Goal: Task Accomplishment & Management: Use online tool/utility

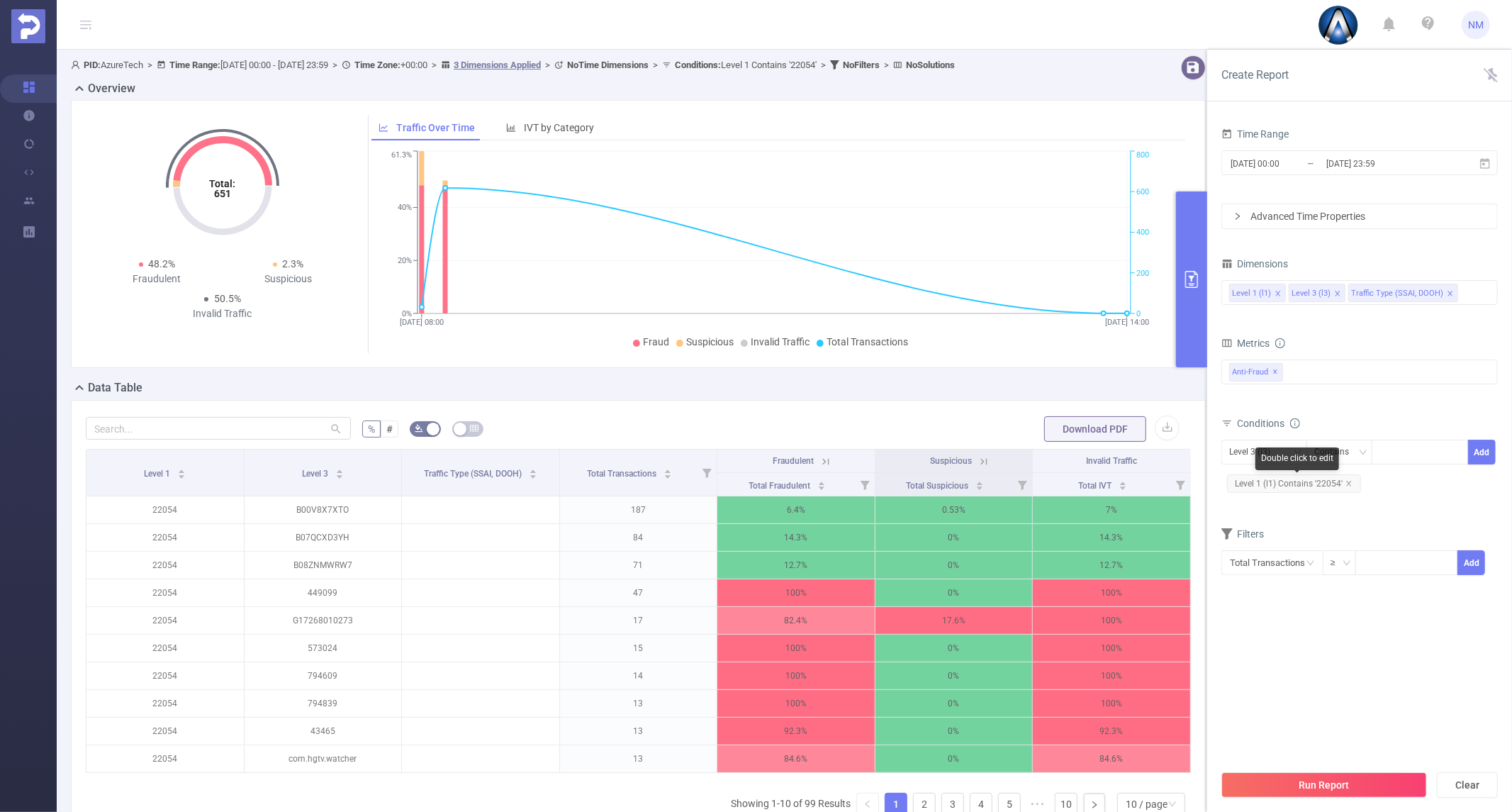
click at [1344, 486] on span "Level 1 (l1) Contains '22054'" at bounding box center [1294, 483] width 134 height 19
click at [1349, 483] on icon "icon: close" at bounding box center [1349, 483] width 7 height 7
click at [1263, 449] on div "Level 3 (l3)" at bounding box center [1255, 452] width 51 height 23
click at [1269, 481] on li "Level 1 (l1)" at bounding box center [1286, 482] width 130 height 22
click at [1387, 458] on div at bounding box center [1420, 452] width 82 height 23
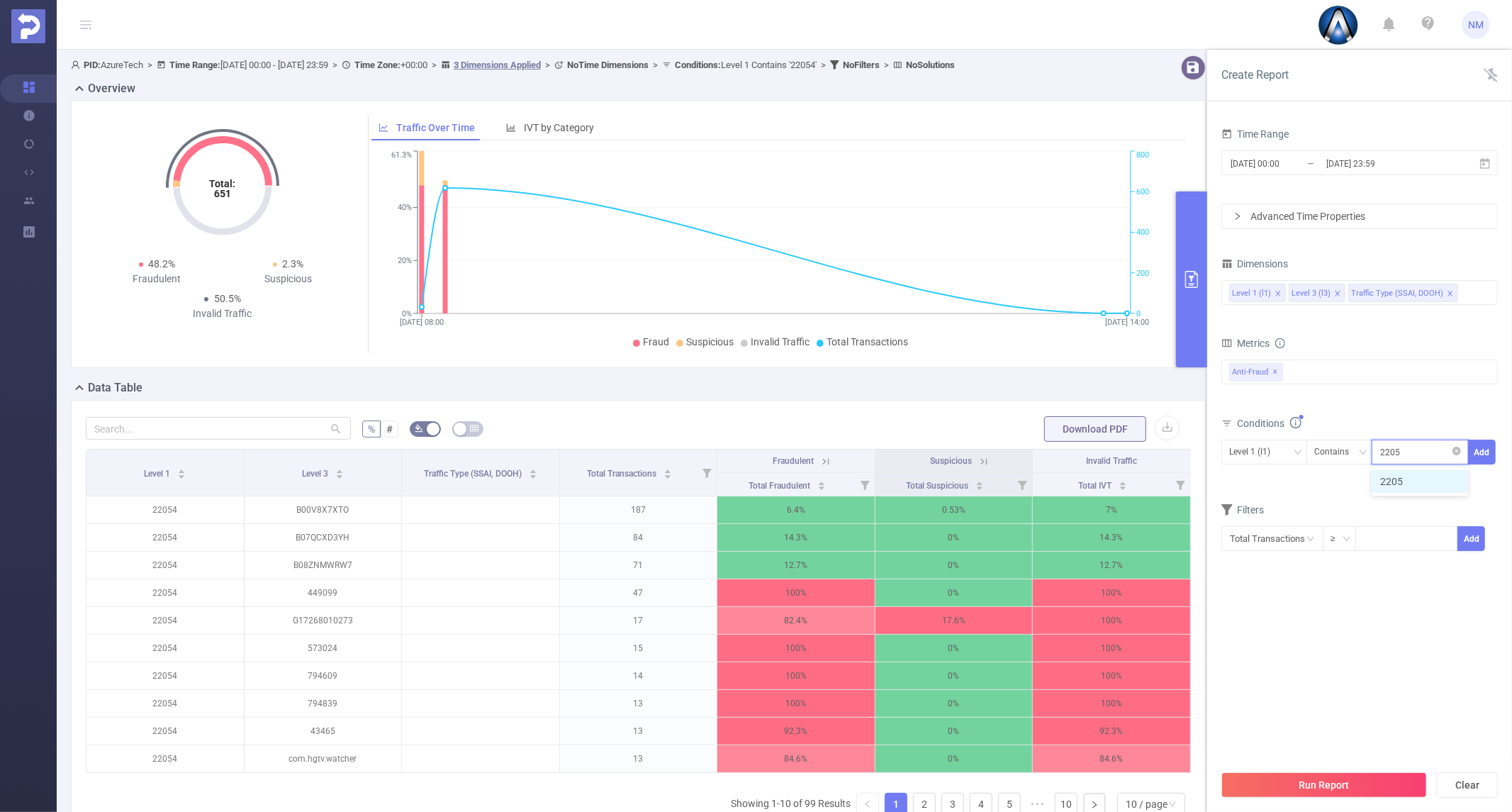
type input "22056"
click at [1407, 484] on li "22056" at bounding box center [1420, 482] width 97 height 22
click at [1473, 456] on button "Add" at bounding box center [1482, 452] width 28 height 25
click at [1326, 788] on button "Run Report" at bounding box center [1324, 785] width 206 height 25
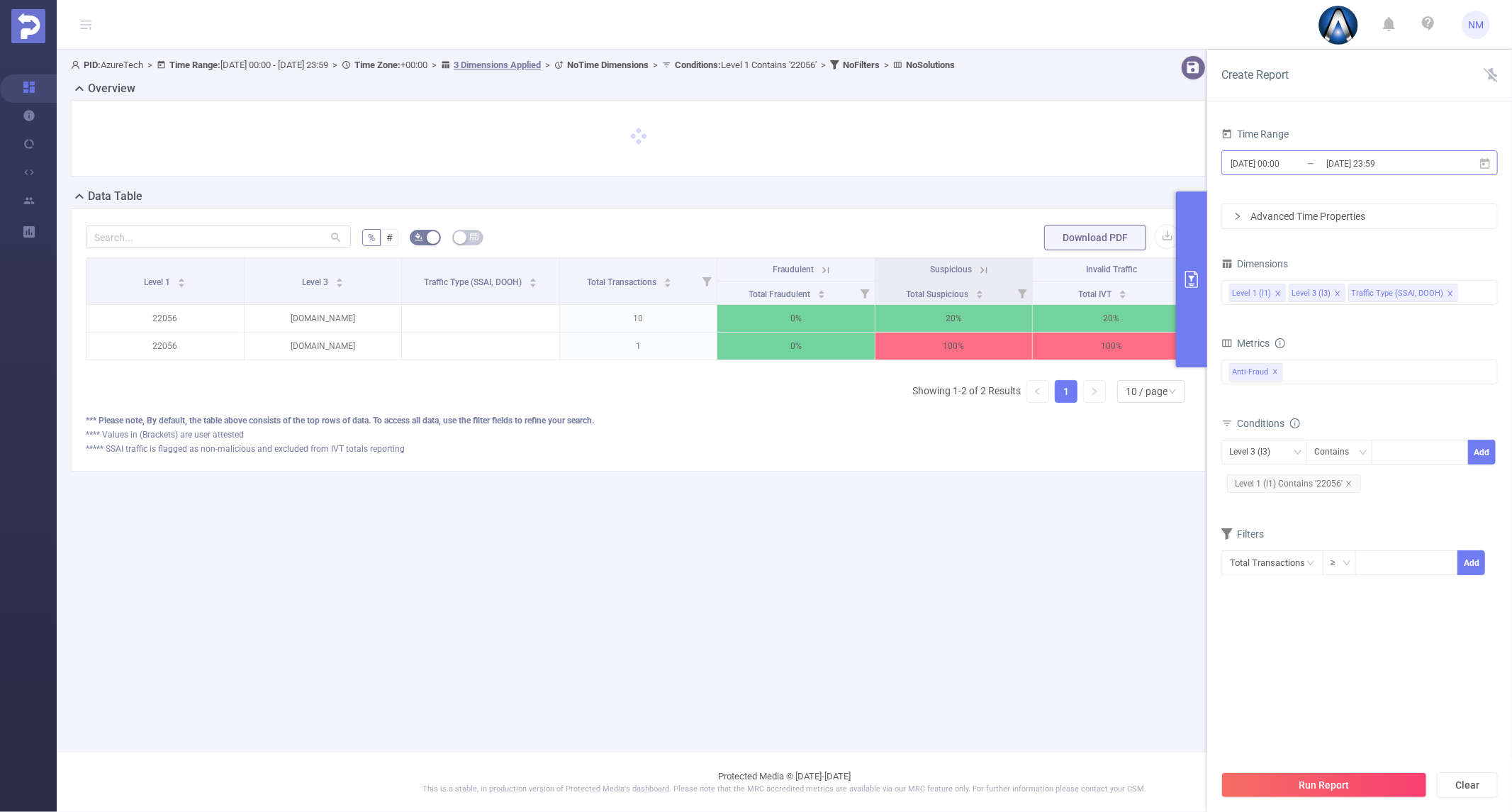
click at [1364, 166] on input "[DATE] 23:59" at bounding box center [1382, 163] width 115 height 19
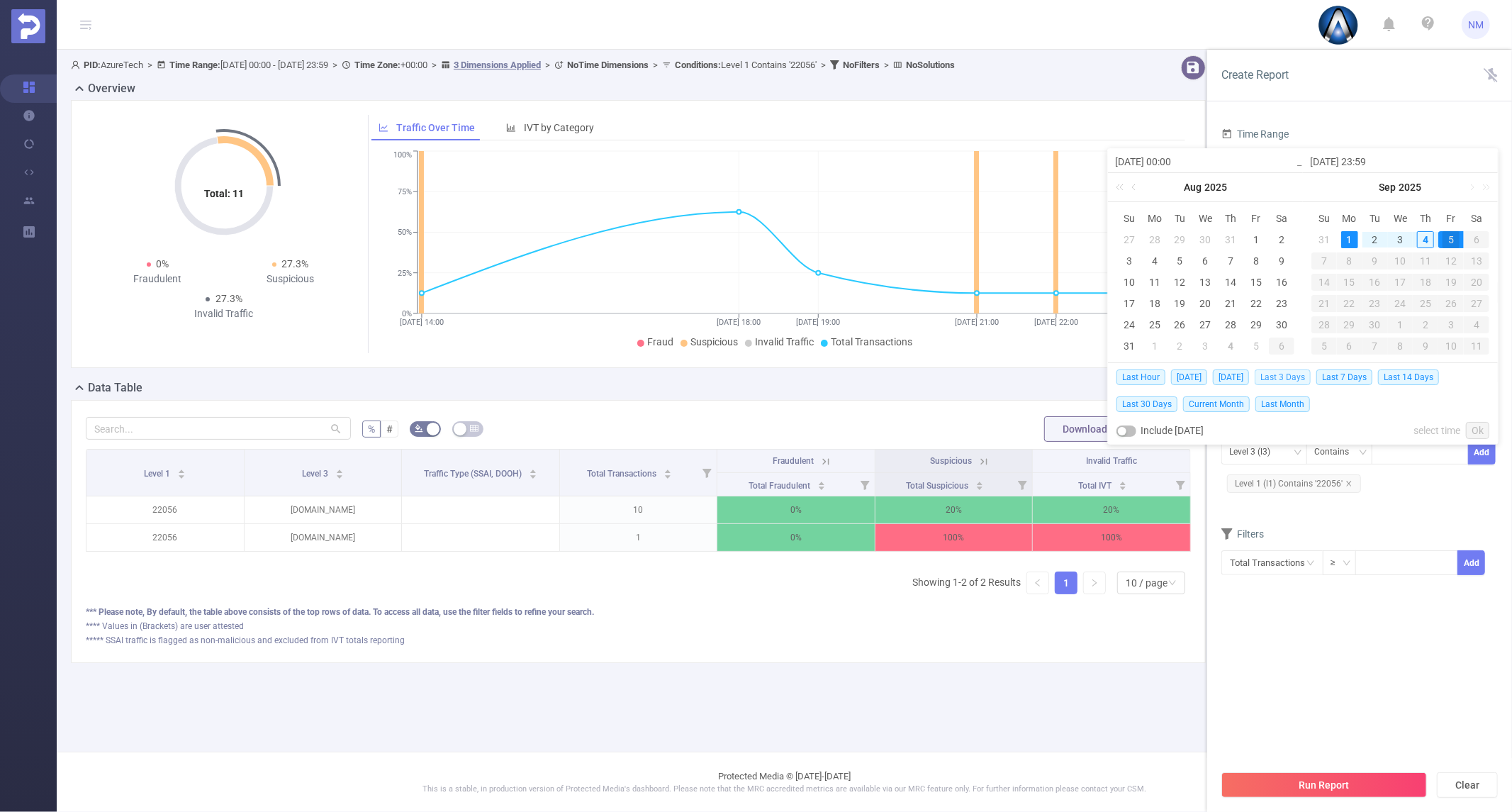
click at [1280, 377] on span "Last 3 Days" at bounding box center [1283, 377] width 56 height 16
type input "[DATE] 00:00"
type input "[DATE] 23:59"
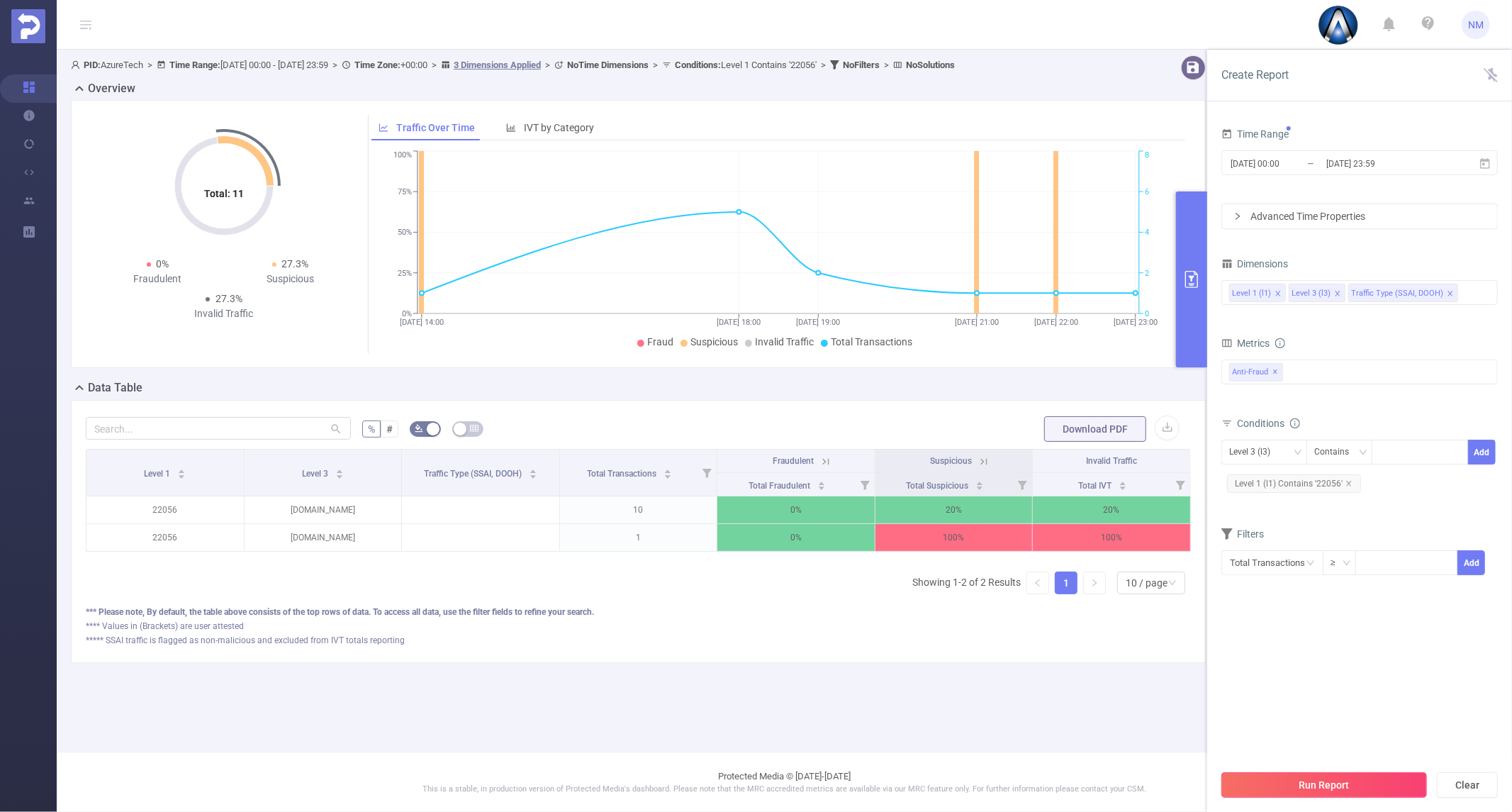
click at [1295, 785] on button "Run Report" at bounding box center [1324, 785] width 206 height 25
